Goal: Obtain resource: Download file/media

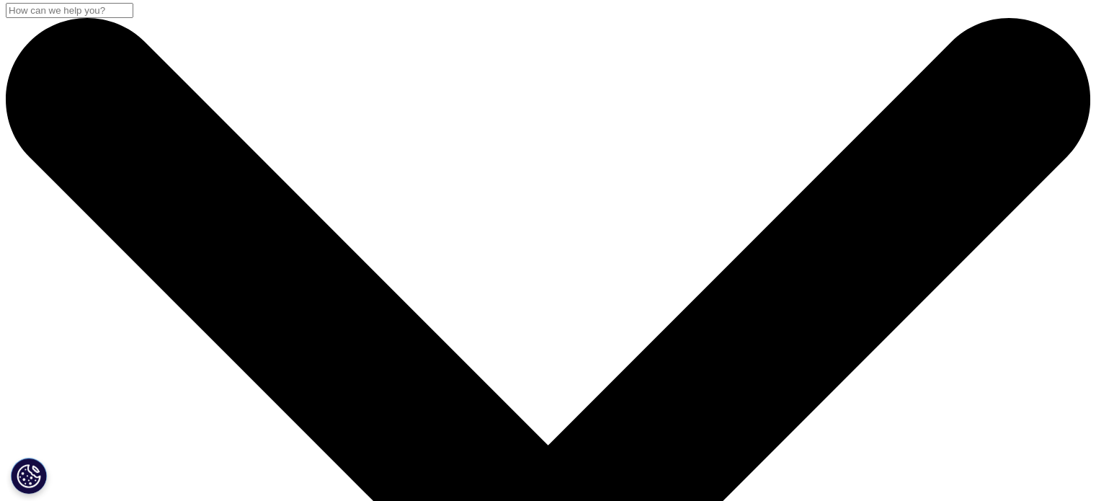
scroll to position [5, 0]
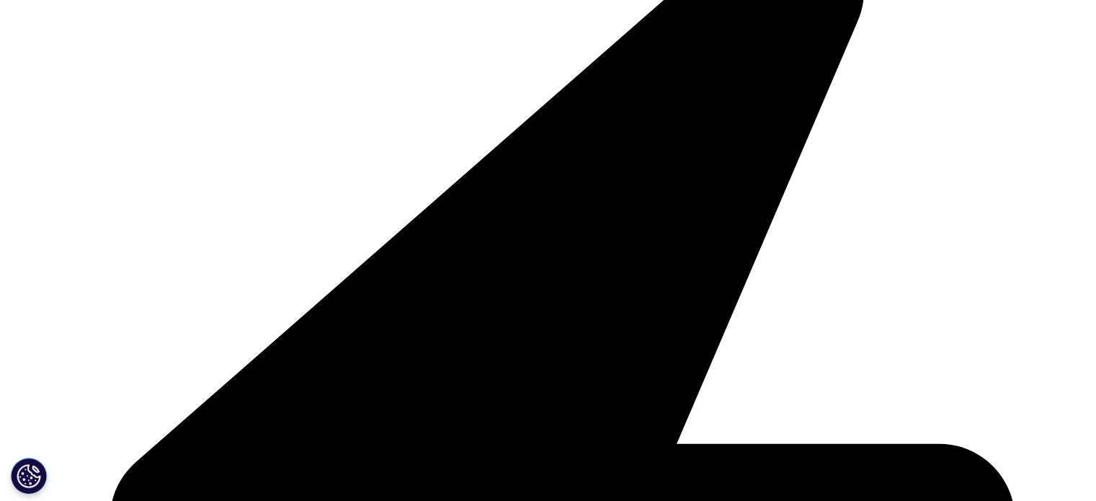
scroll to position [451, 0]
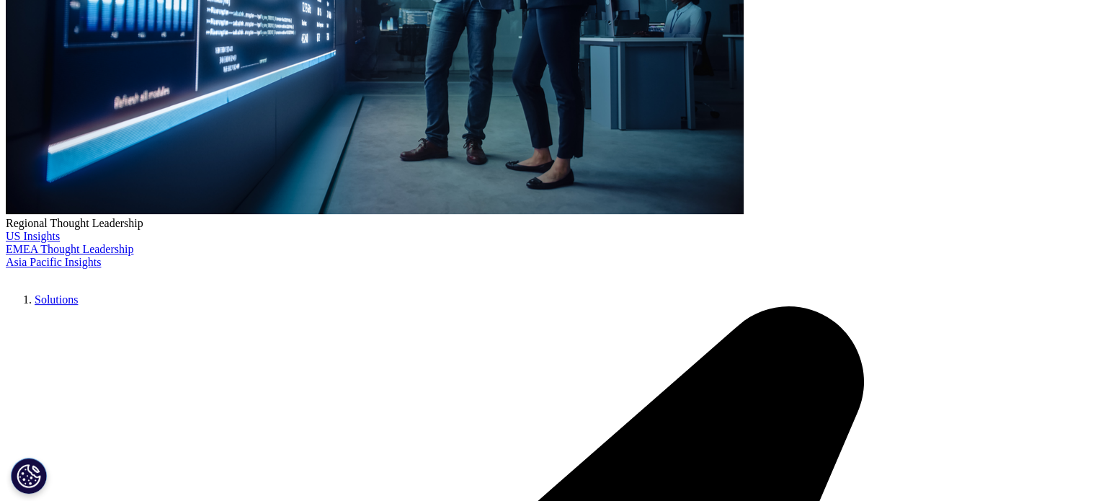
scroll to position [450, 0]
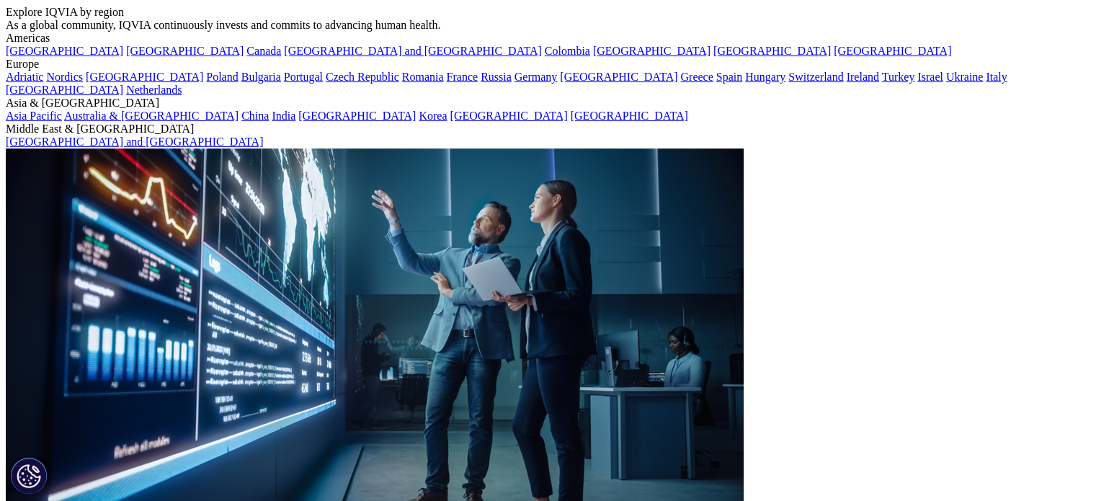
scroll to position [103, 0]
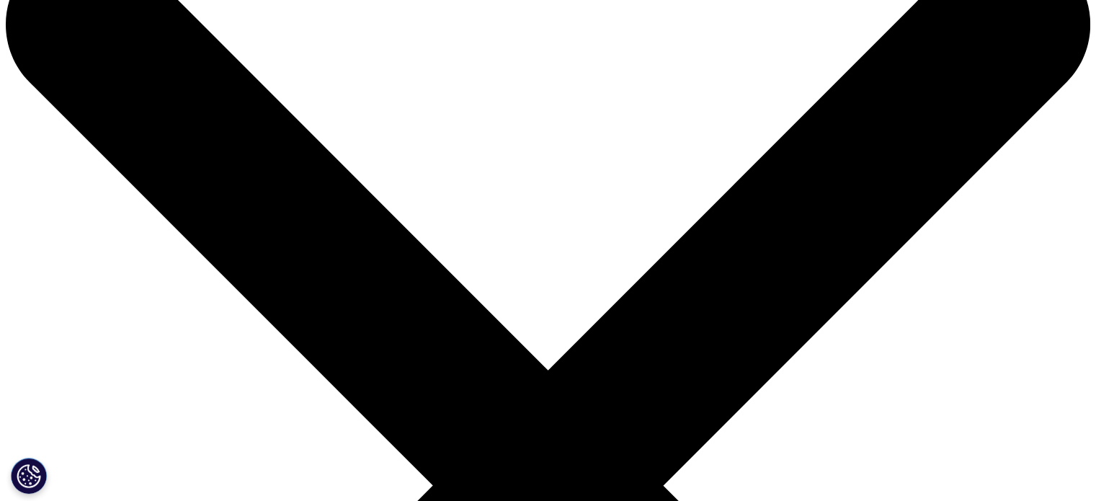
scroll to position [78, 0]
drag, startPoint x: 122, startPoint y: 115, endPoint x: 584, endPoint y: 167, distance: 464.9
copy div "U.S. Pharmaceutical Market Trend Report"
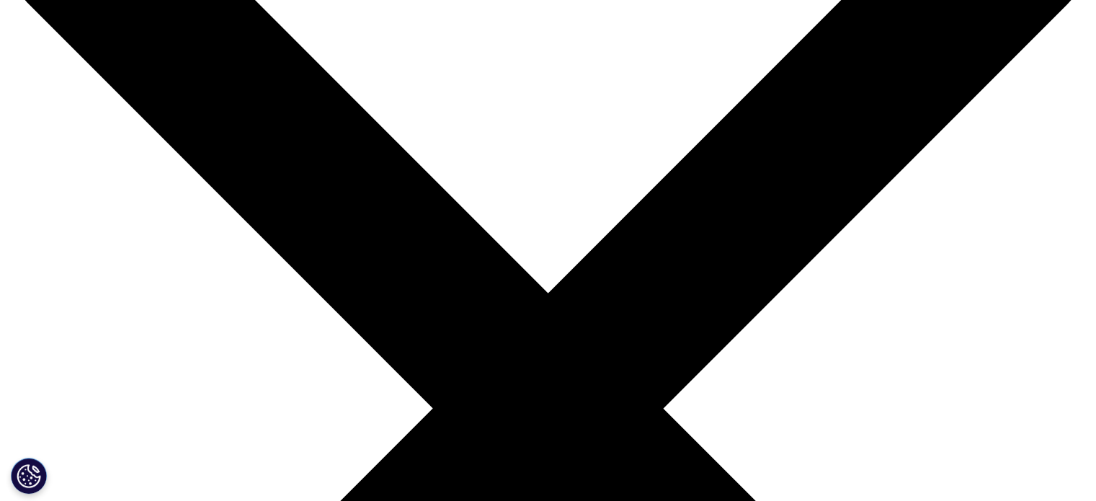
scroll to position [156, 0]
